Goal: Task Accomplishment & Management: Manage account settings

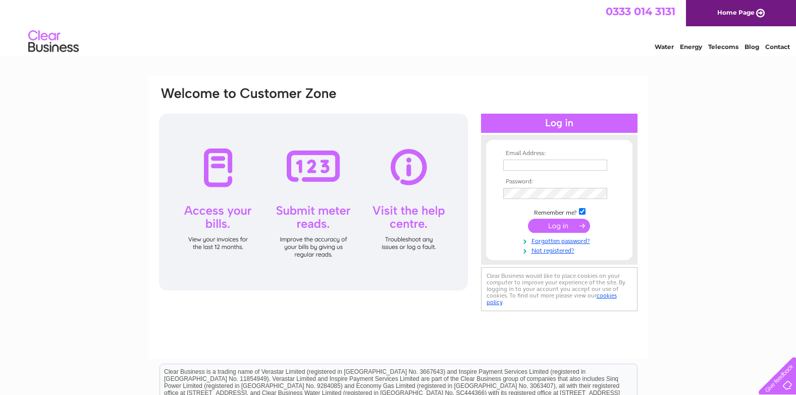
type input "[EMAIL_ADDRESS][DOMAIN_NAME]"
click at [550, 224] on input "submit" at bounding box center [559, 225] width 62 height 14
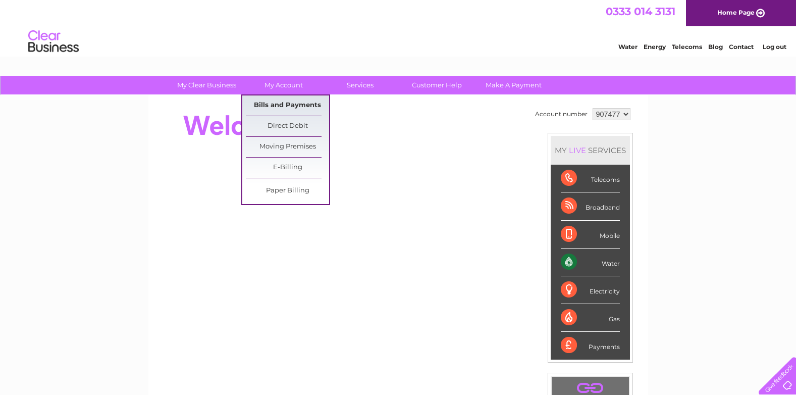
click at [281, 105] on link "Bills and Payments" at bounding box center [287, 105] width 83 height 20
click at [279, 171] on link "E-Billing" at bounding box center [287, 167] width 83 height 20
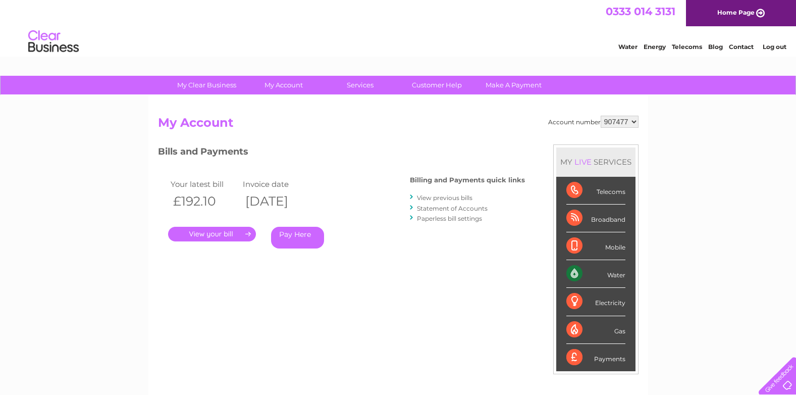
click at [220, 233] on link "." at bounding box center [212, 234] width 88 height 15
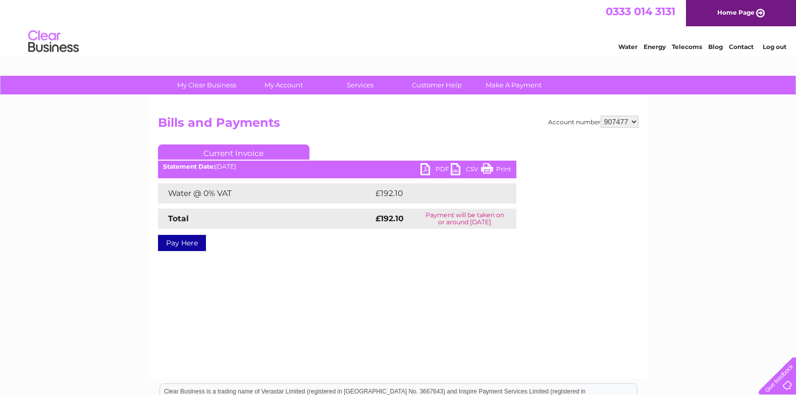
click at [433, 169] on link "PDF" at bounding box center [435, 170] width 30 height 15
